Goal: Transaction & Acquisition: Download file/media

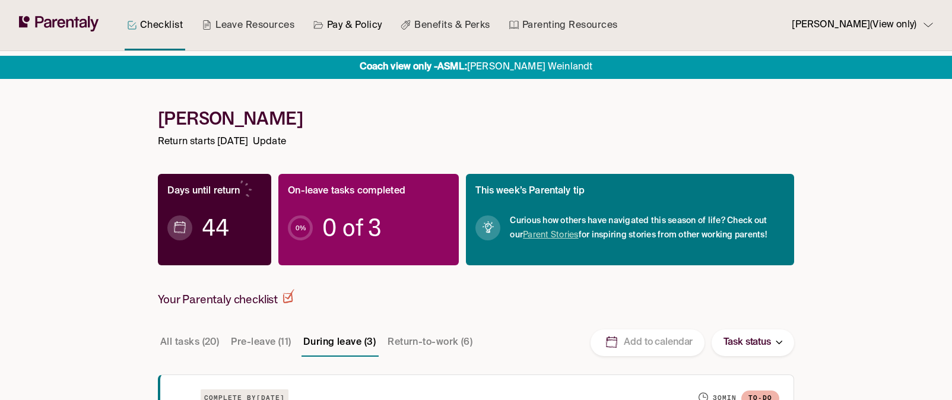
click at [346, 24] on link "Pay & Policy" at bounding box center [348, 25] width 74 height 50
click at [350, 27] on link "Pay & Policy" at bounding box center [348, 25] width 74 height 50
click at [157, 26] on link "Checklist" at bounding box center [155, 25] width 61 height 50
click at [234, 28] on link "Leave Resources" at bounding box center [247, 25] width 97 height 50
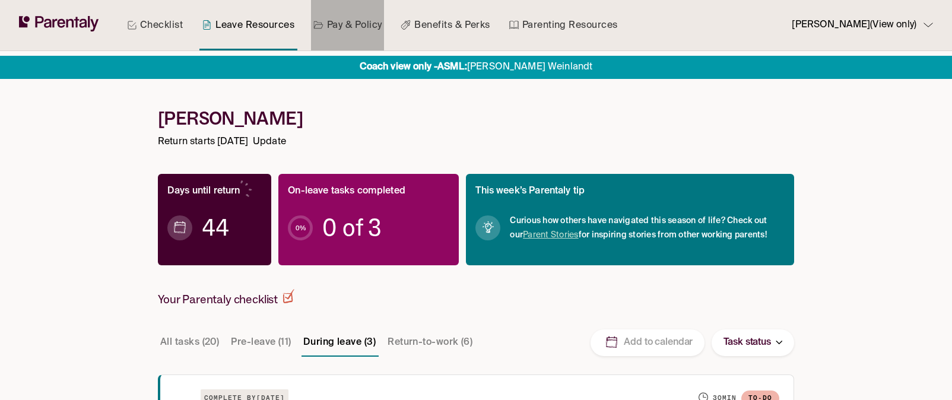
click at [346, 36] on link "Pay & Policy" at bounding box center [348, 25] width 74 height 50
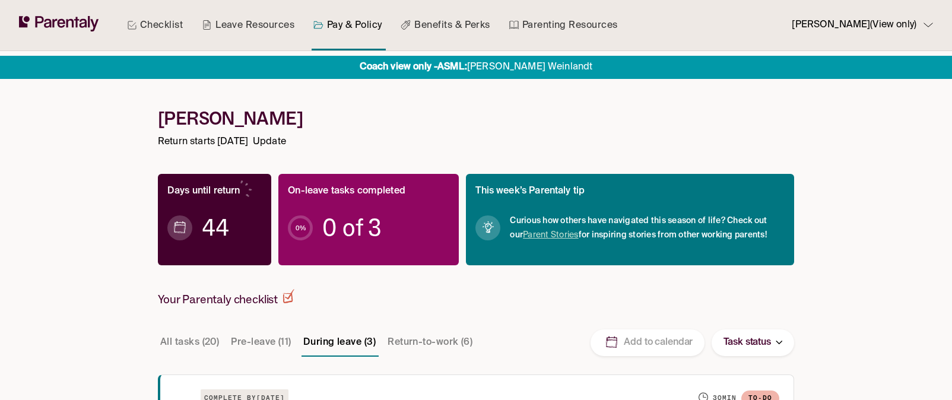
click at [932, 28] on div "[PERSON_NAME] (View only)" at bounding box center [862, 25] width 141 height 16
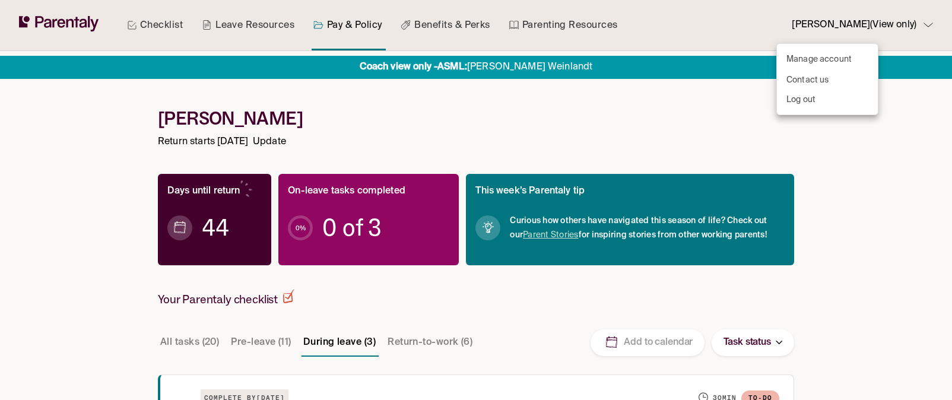
click at [536, 134] on div at bounding box center [476, 200] width 952 height 400
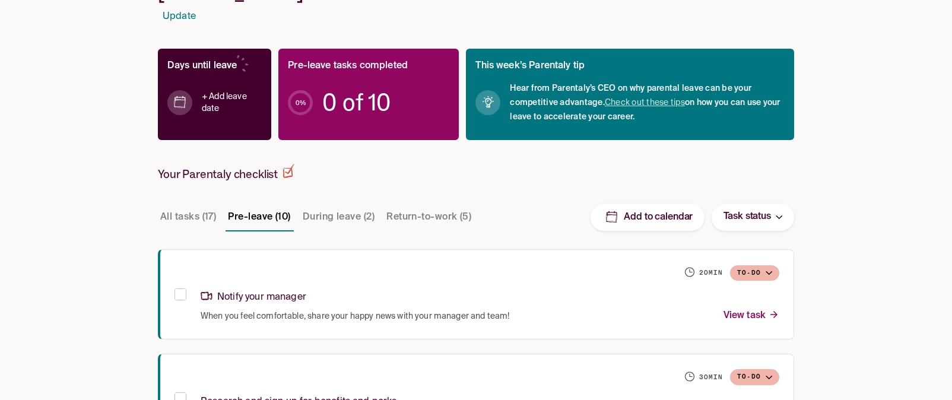
scroll to position [104, 0]
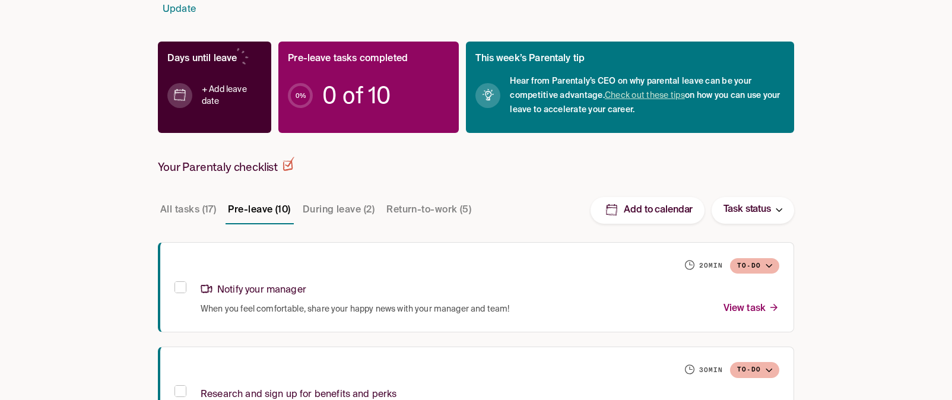
click at [345, 211] on button "During leave (2)" at bounding box center [338, 210] width 77 height 28
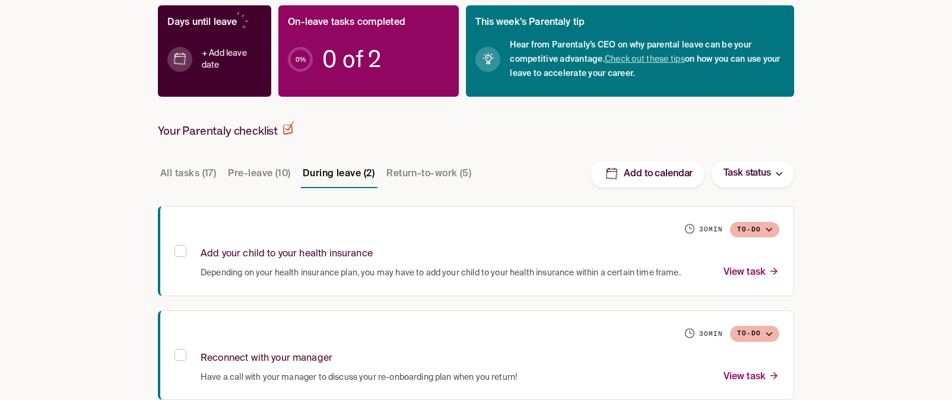
scroll to position [160, 0]
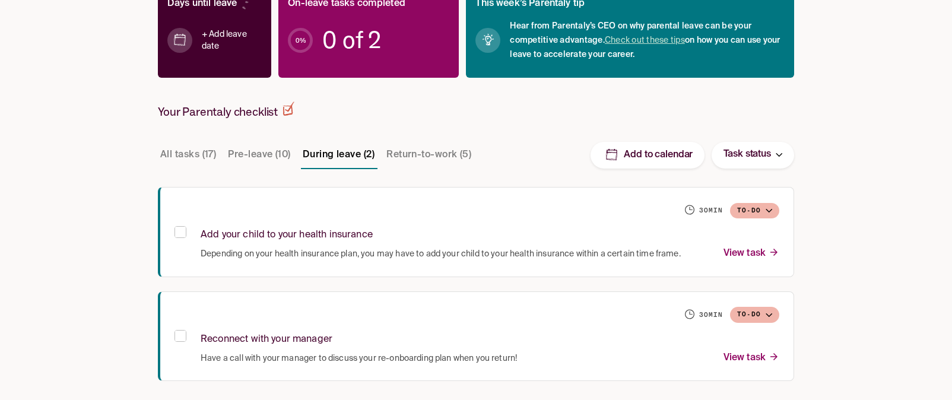
click at [417, 155] on button "Return-to-work (5)" at bounding box center [429, 155] width 90 height 28
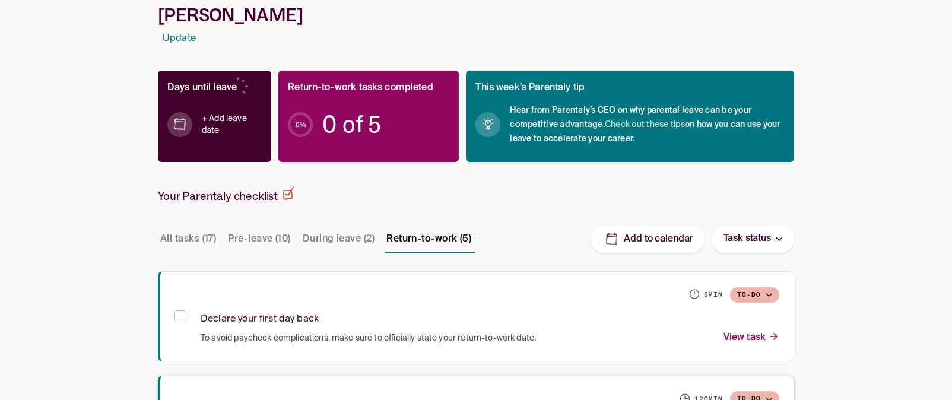
scroll to position [0, 0]
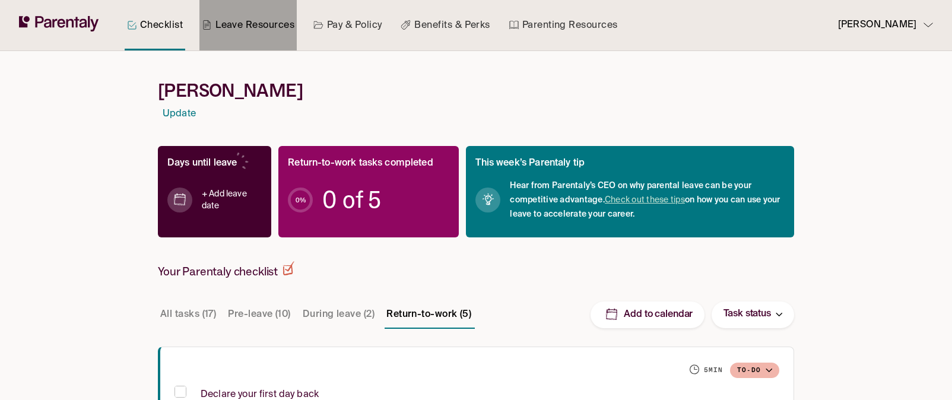
click at [253, 28] on link "Leave Resources" at bounding box center [247, 25] width 97 height 50
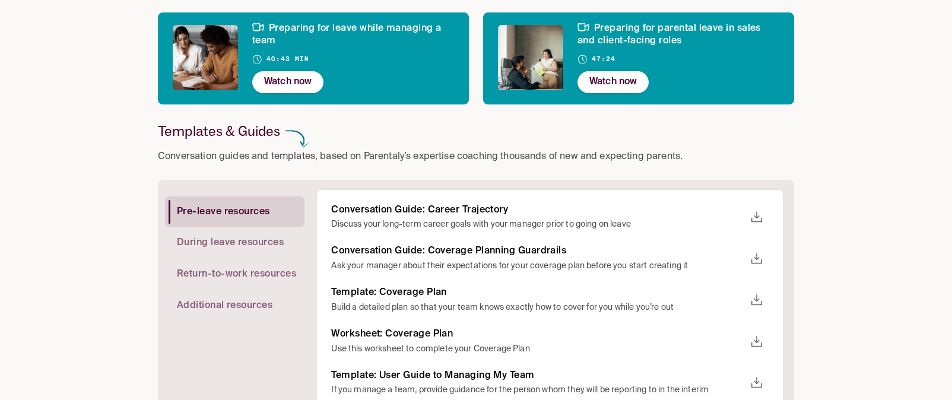
scroll to position [127, 0]
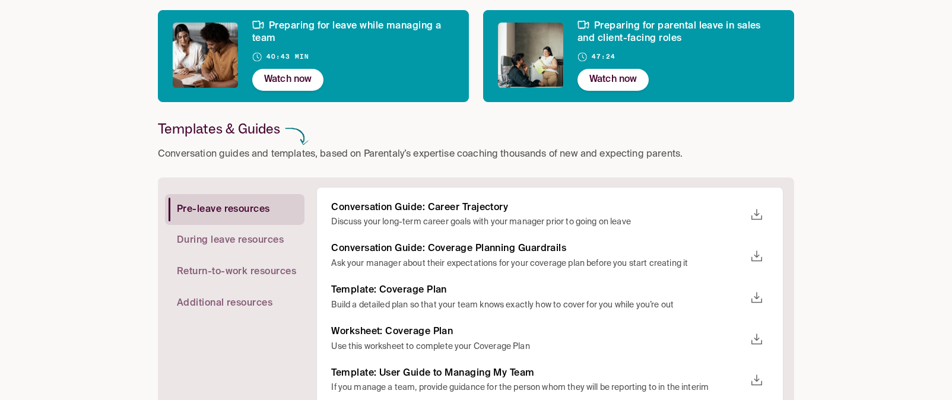
click at [217, 274] on span "Return-to-work resources" at bounding box center [236, 272] width 119 height 12
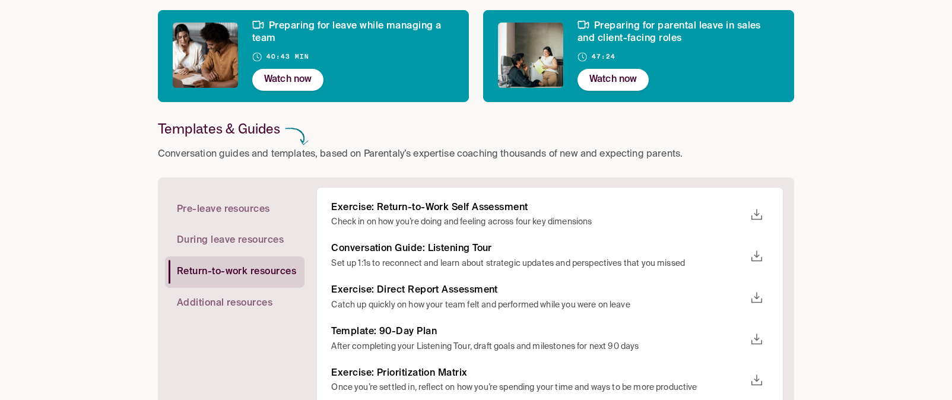
click at [762, 258] on icon "download" at bounding box center [756, 256] width 14 height 14
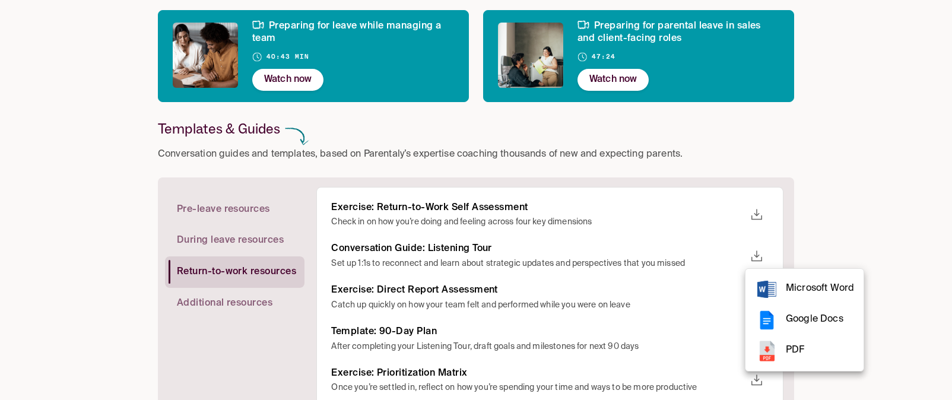
click at [801, 349] on span "PDF" at bounding box center [820, 350] width 68 height 16
click at [888, 95] on div at bounding box center [476, 200] width 952 height 400
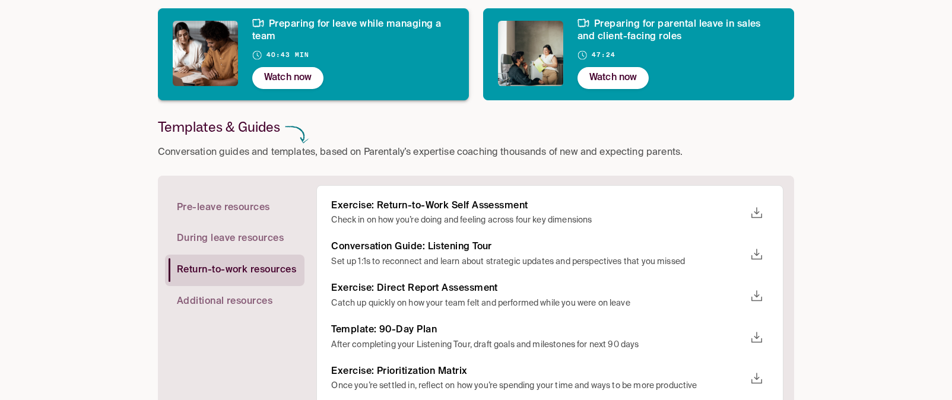
scroll to position [142, 0]
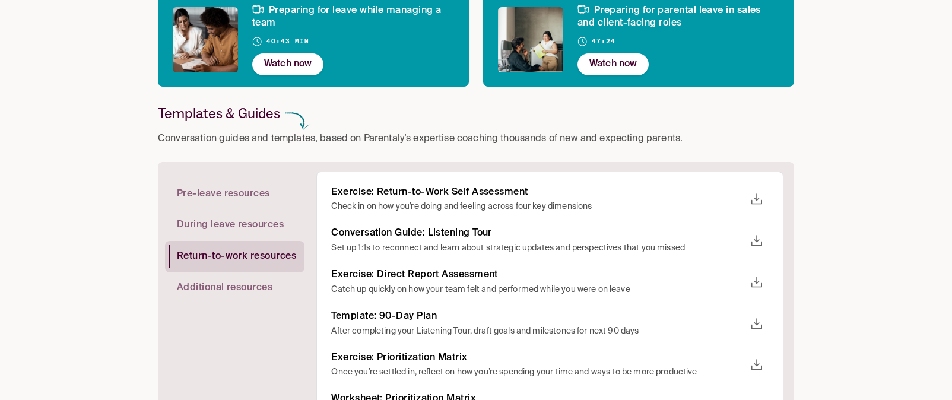
click at [203, 201] on resources "Pre-leave resources" at bounding box center [231, 194] width 132 height 31
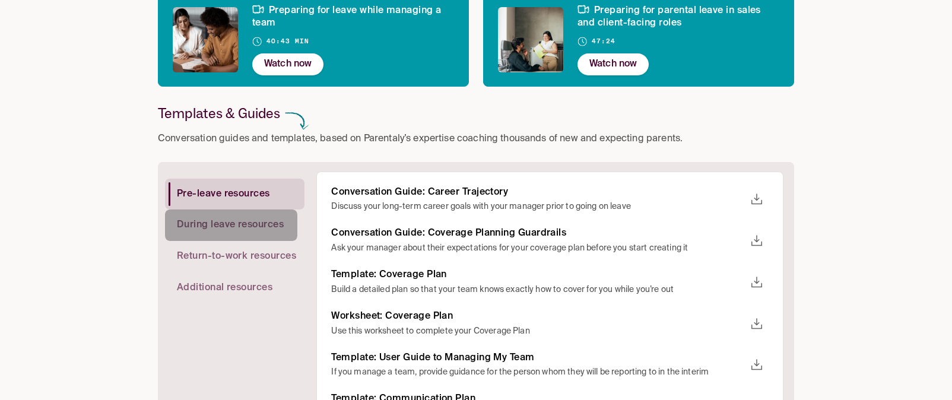
click at [204, 228] on span "During leave resources" at bounding box center [230, 225] width 107 height 12
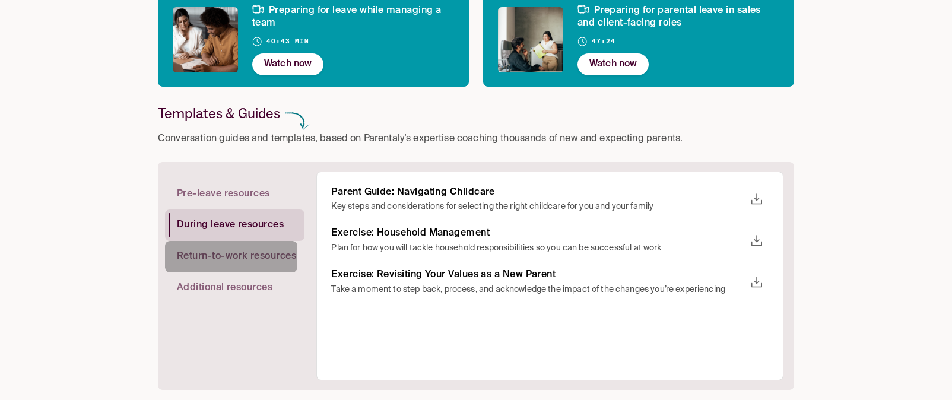
click at [204, 259] on span "Return-to-work resources" at bounding box center [236, 256] width 119 height 12
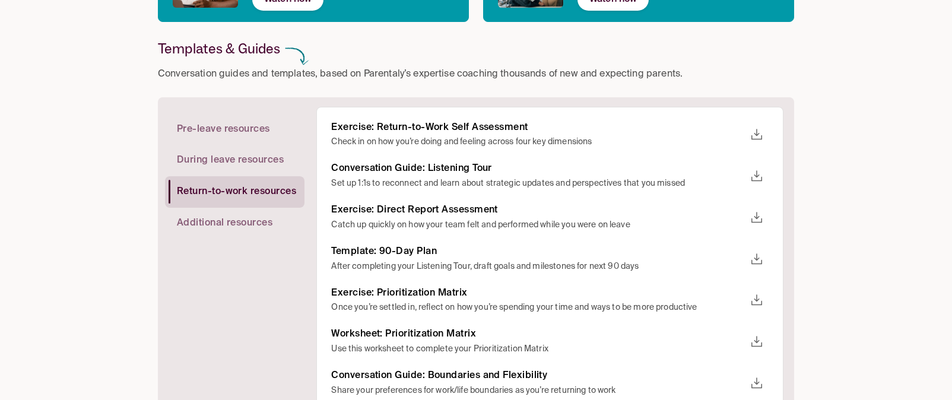
scroll to position [212, 0]
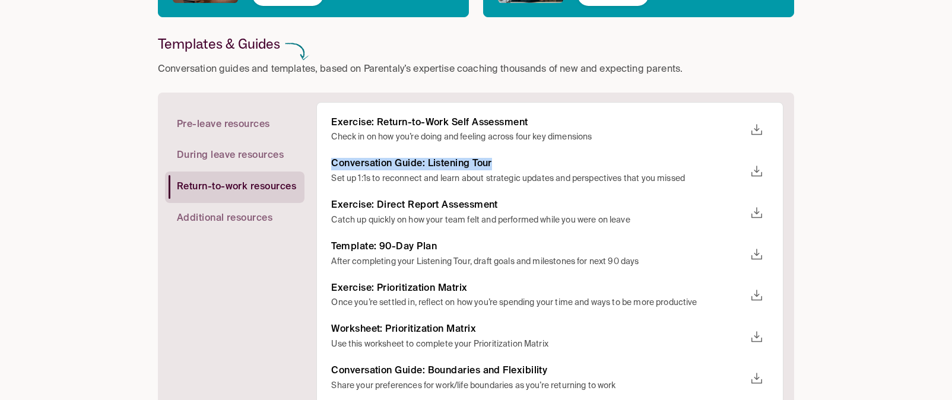
drag, startPoint x: 335, startPoint y: 163, endPoint x: 495, endPoint y: 165, distance: 160.8
click at [495, 165] on h6 "Conversation Guide: Listening Tour" at bounding box center [538, 164] width 414 height 12
click at [750, 168] on icon "download" at bounding box center [756, 171] width 14 height 14
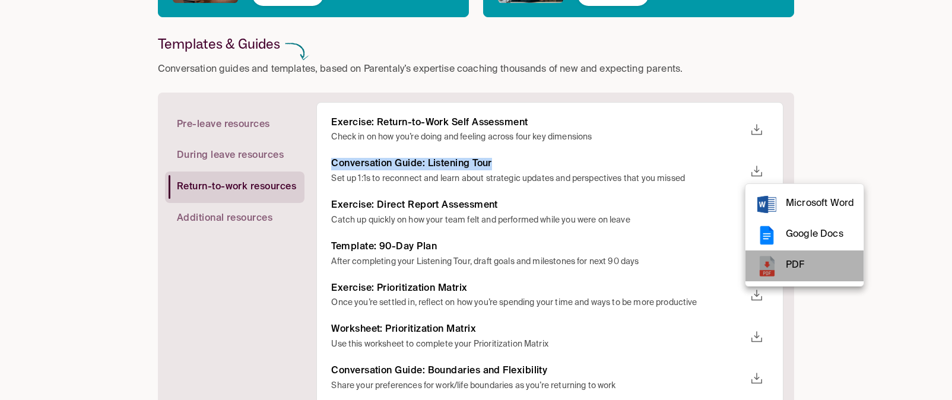
click at [795, 259] on span "PDF" at bounding box center [820, 266] width 68 height 16
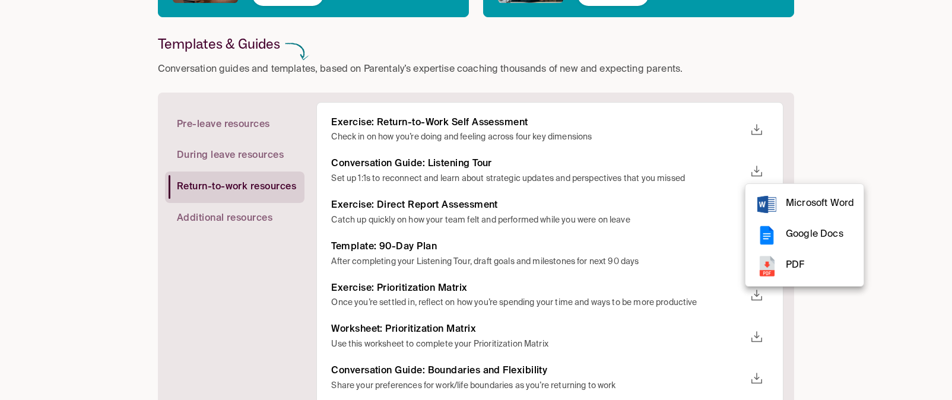
click at [420, 249] on div at bounding box center [476, 200] width 952 height 400
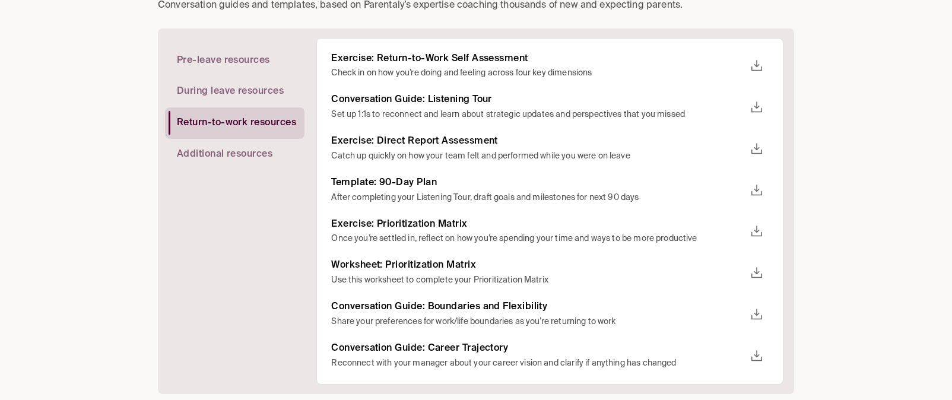
scroll to position [282, 0]
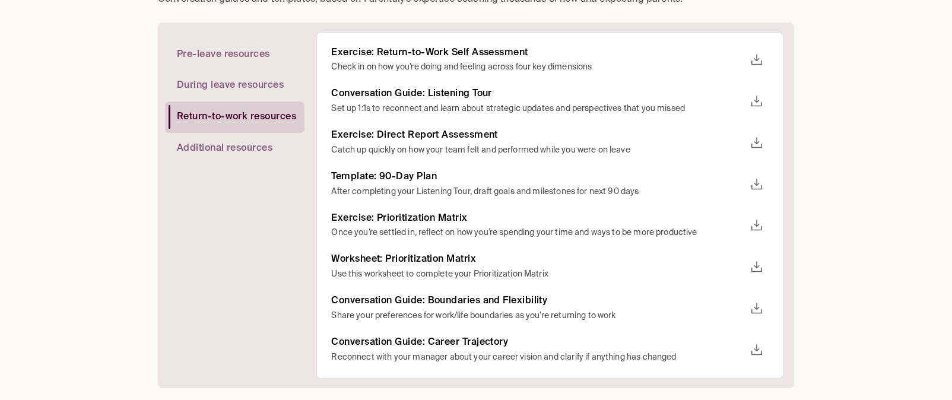
click at [754, 183] on icon "download" at bounding box center [756, 184] width 11 height 11
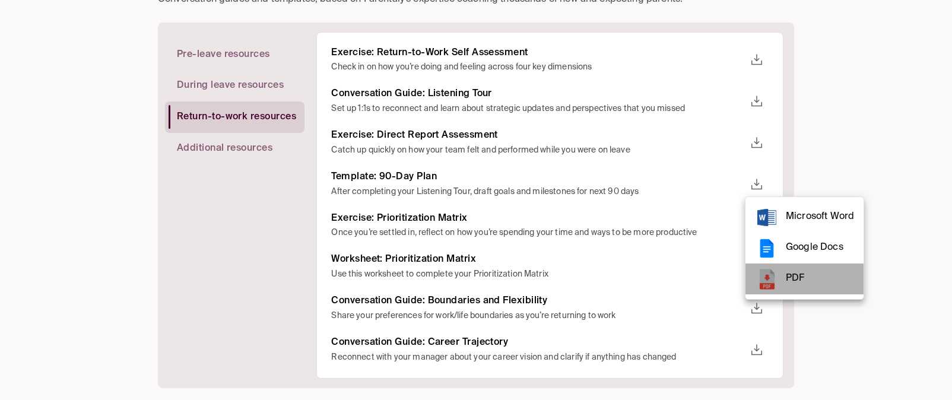
click at [796, 280] on span "PDF" at bounding box center [820, 279] width 68 height 16
